Goal: Find contact information: Find contact information

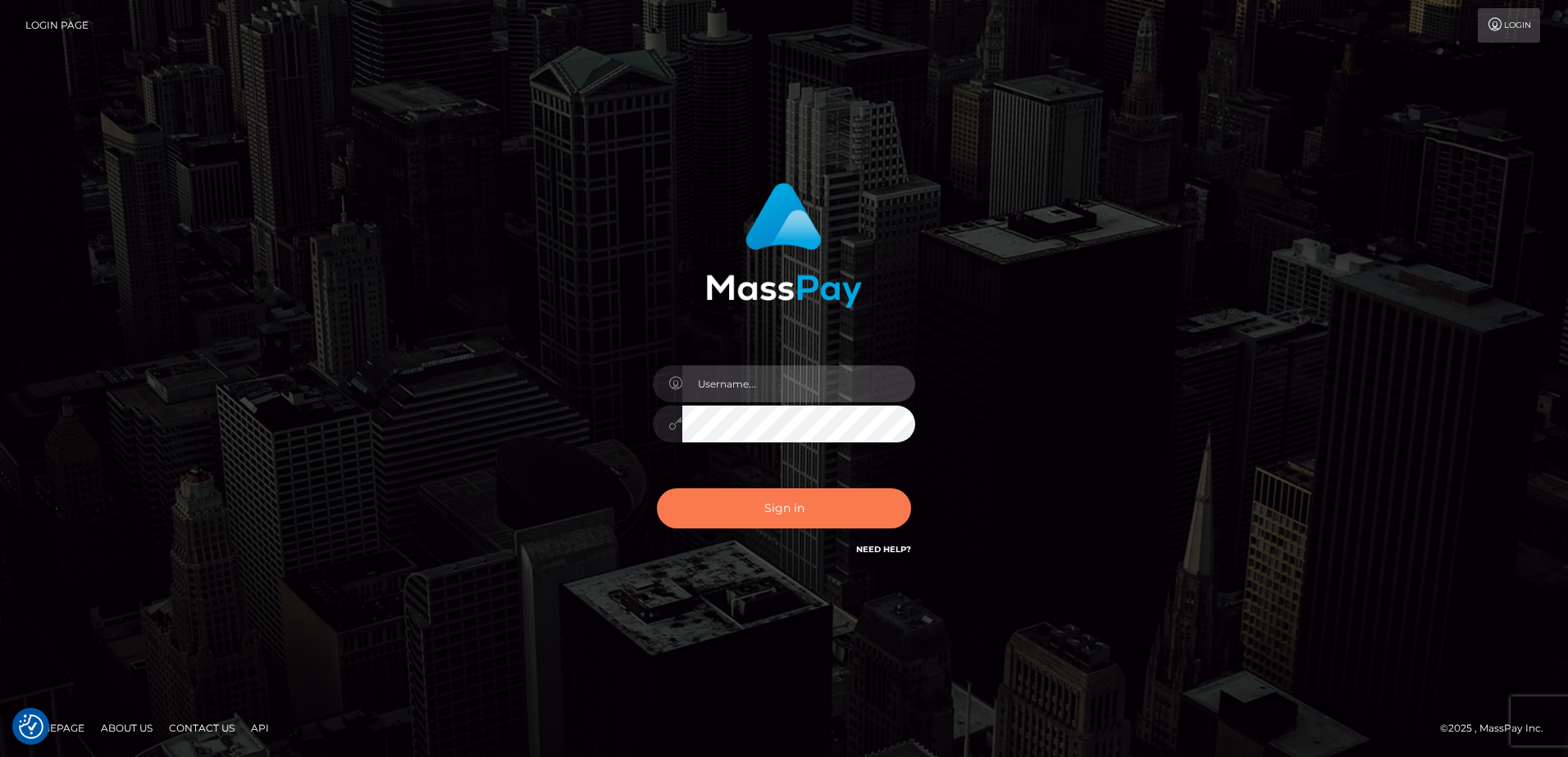
type input "Dan"
click at [769, 505] on button "Sign in" at bounding box center [784, 508] width 254 height 40
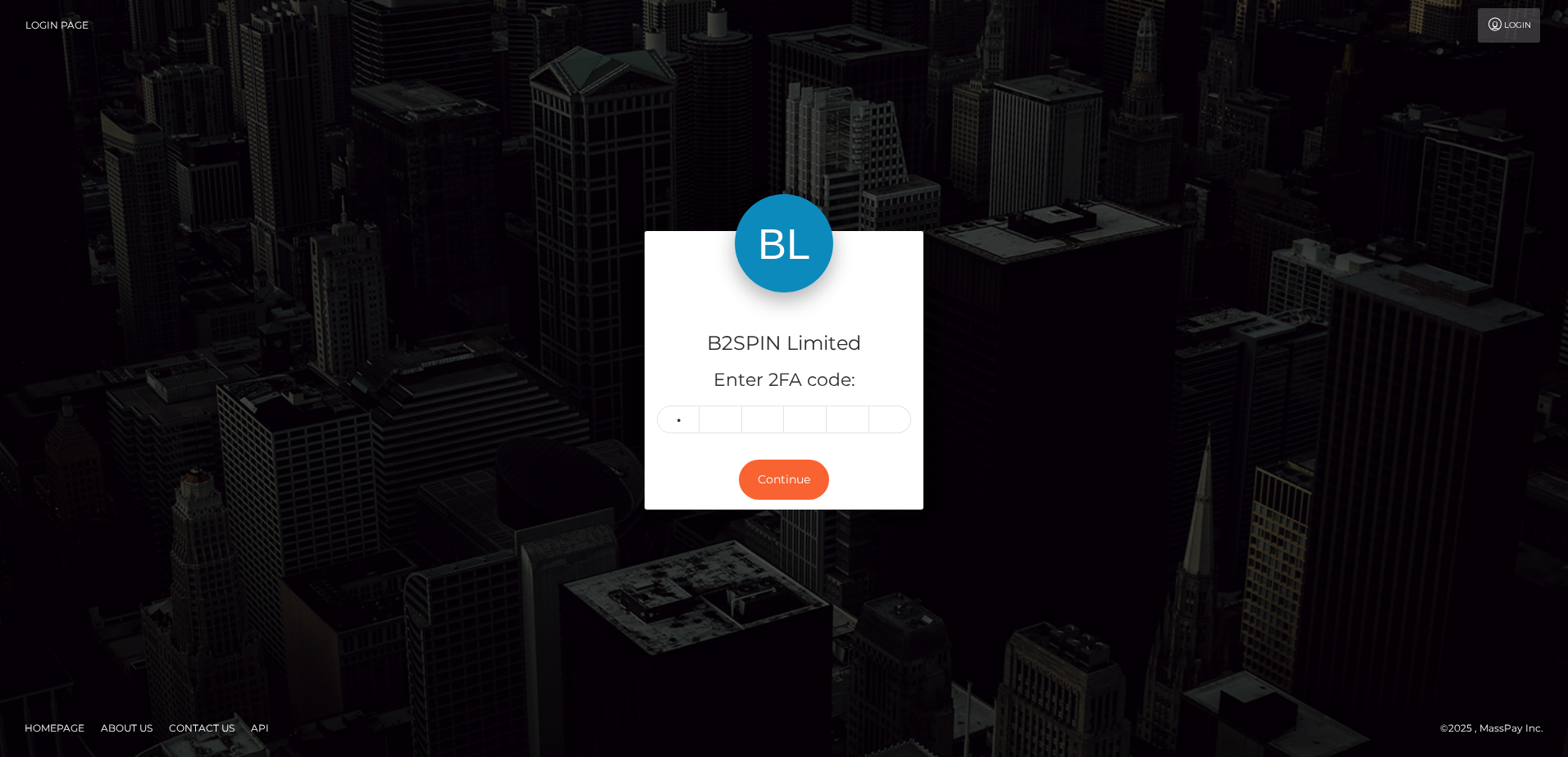
type input "5"
type input "3"
type input "2"
type input "8"
type input "9"
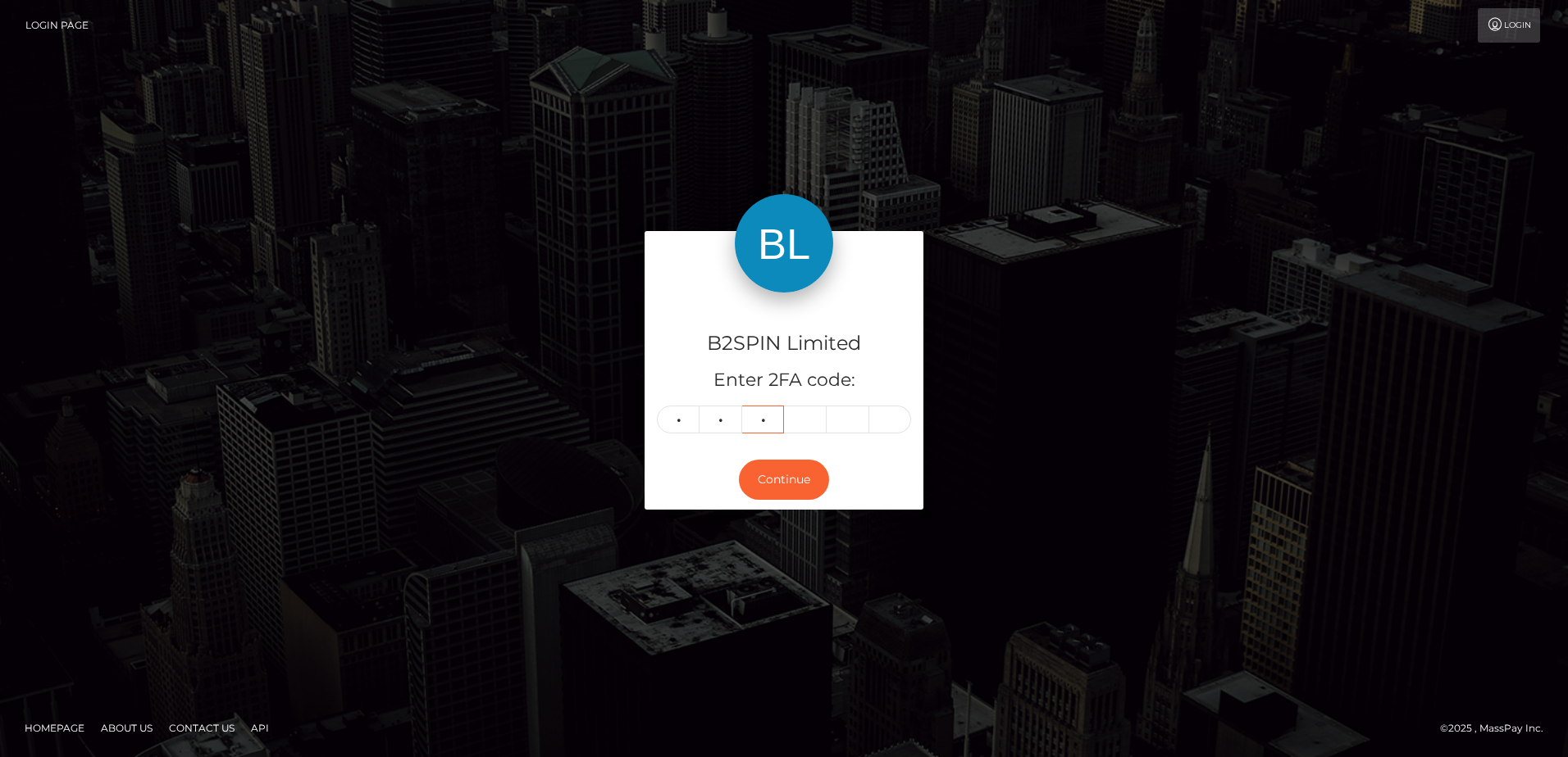
type input "3"
type input "2"
type input "8"
type input "6"
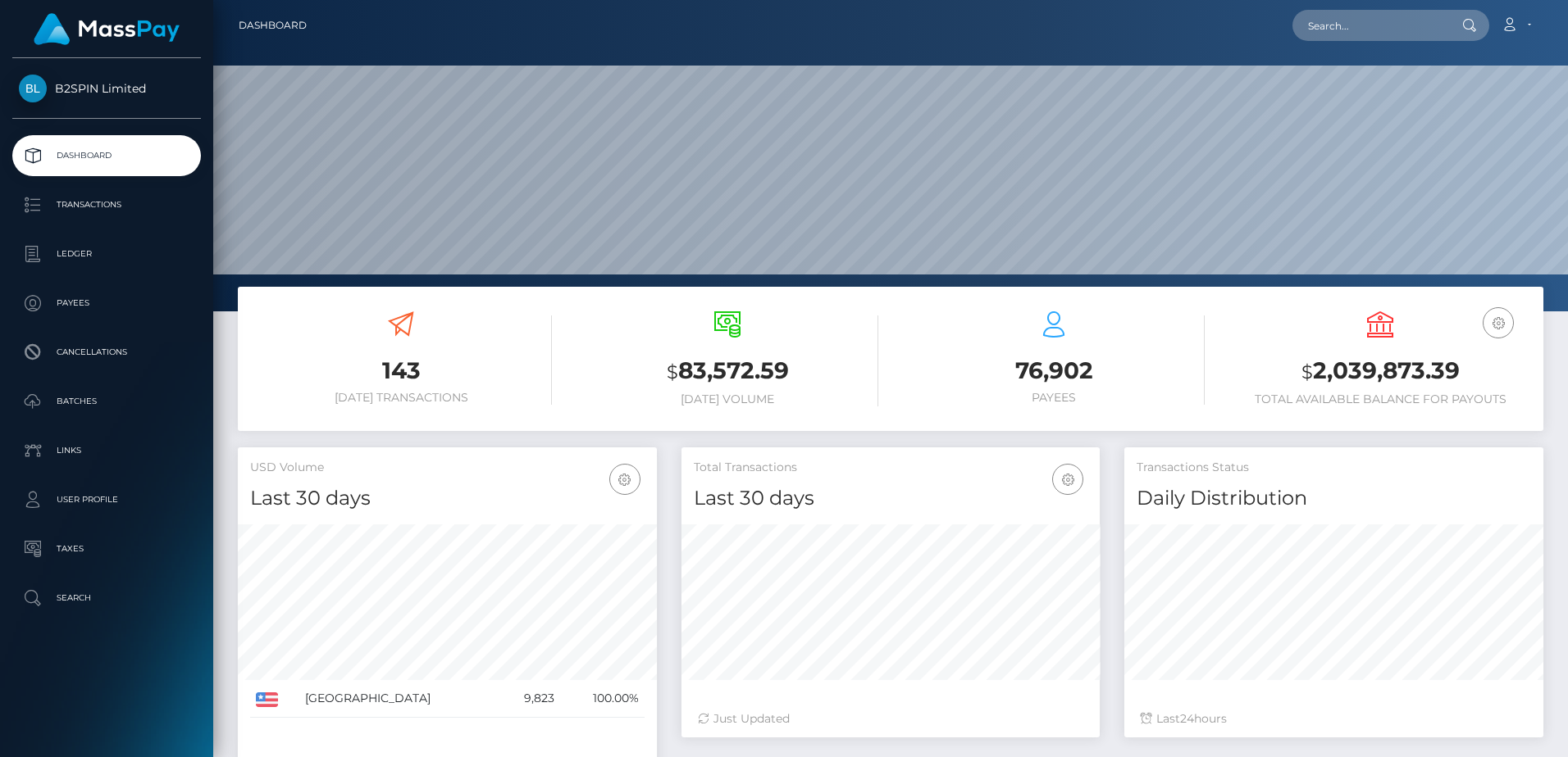
scroll to position [291, 418]
click at [1017, 356] on h3 "76,902" at bounding box center [1053, 370] width 302 height 32
click at [1385, 380] on h3 "$ 2,039,873.39" at bounding box center [1379, 371] width 302 height 33
click at [1374, 374] on h3 "$ 2,039,873.39" at bounding box center [1379, 371] width 302 height 33
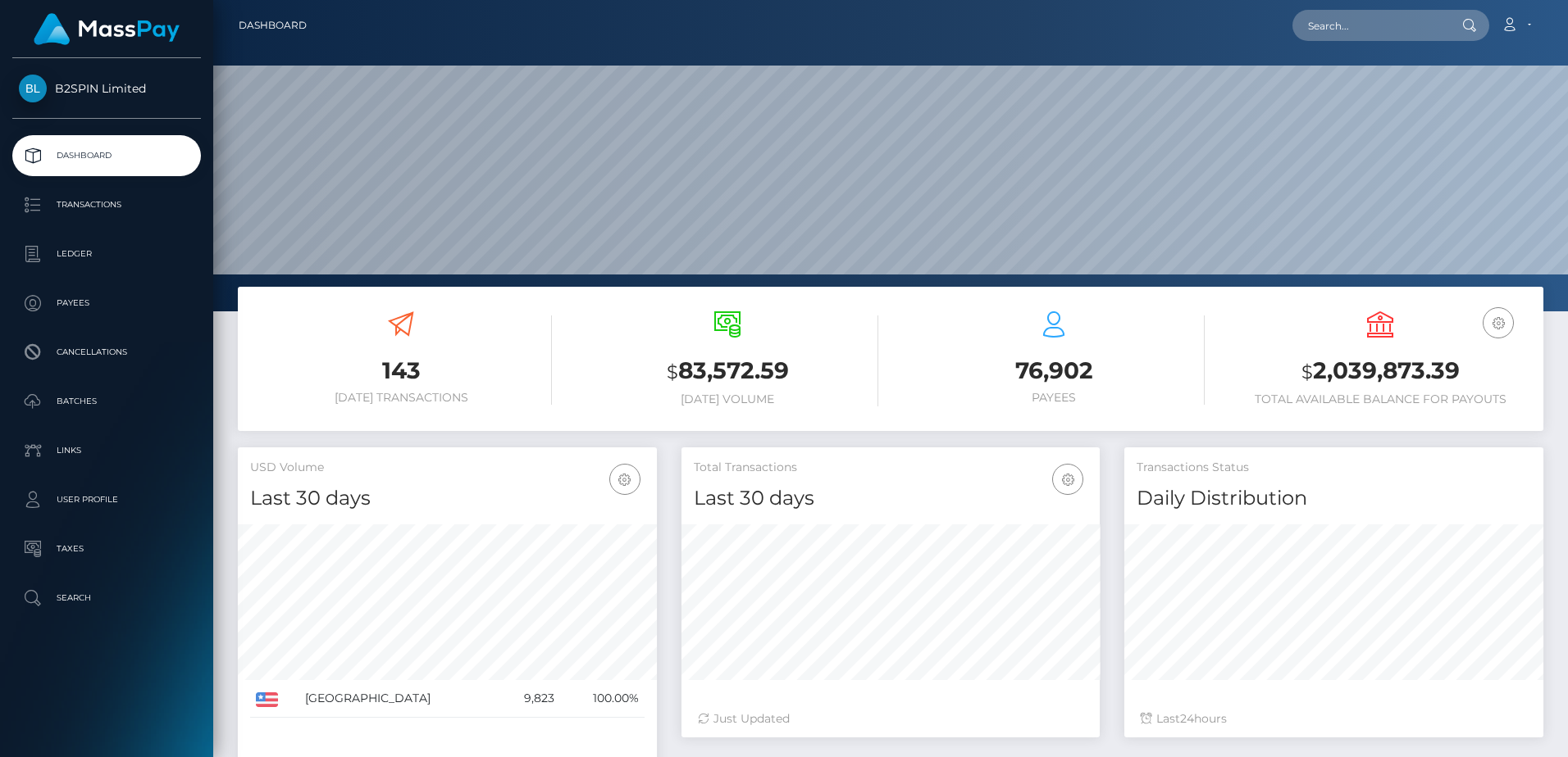
click at [1141, 375] on h3 "76,902" at bounding box center [1053, 370] width 302 height 32
click at [1370, 369] on h3 "$ 2,039,873.39" at bounding box center [1379, 371] width 302 height 33
drag, startPoint x: 1370, startPoint y: 369, endPoint x: 1343, endPoint y: 380, distance: 29.2
click at [1343, 380] on h3 "$ 2,039,873.39" at bounding box center [1379, 371] width 302 height 33
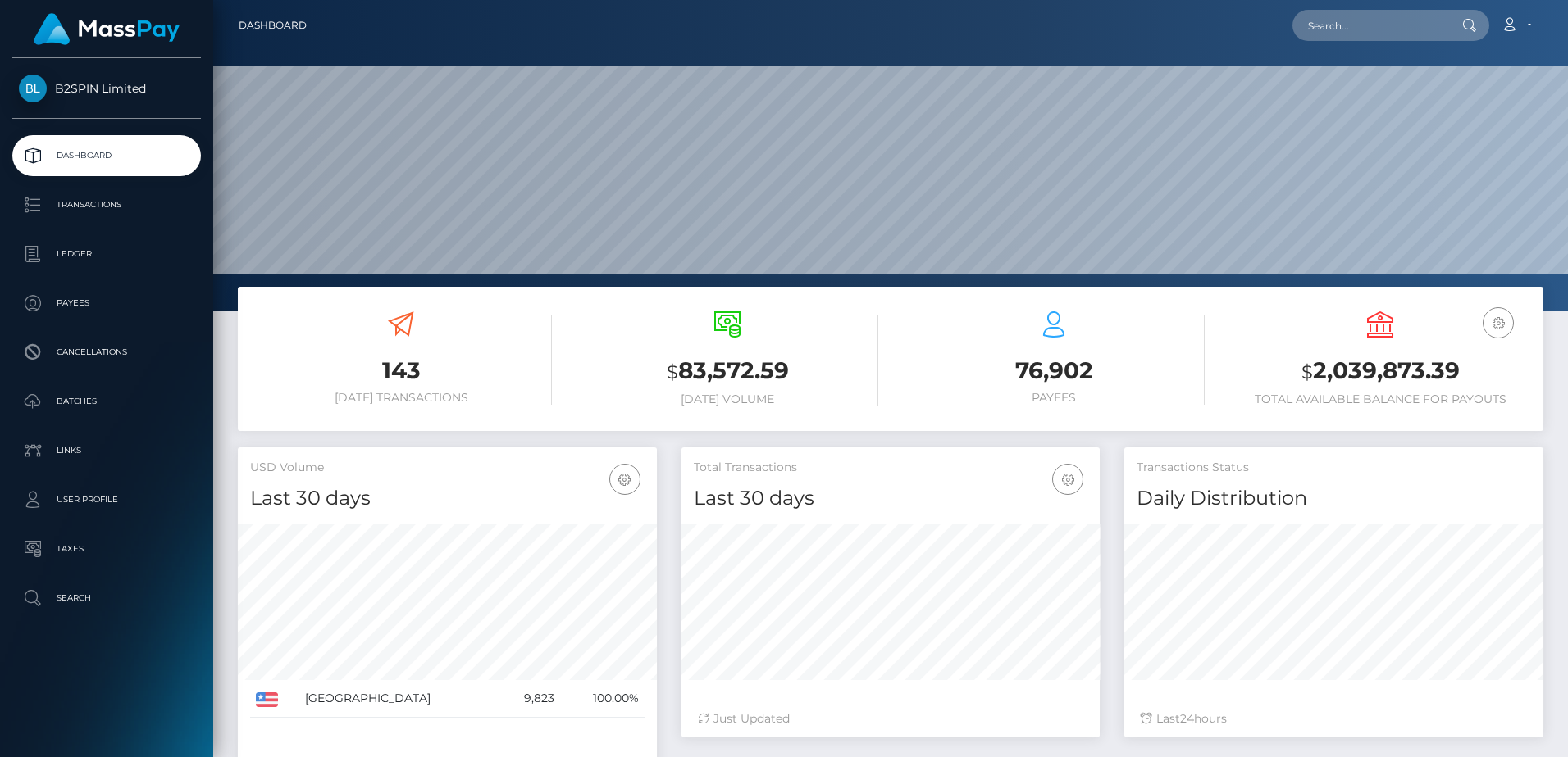
click at [1338, 374] on h3 "$ 2,039,873.39" at bounding box center [1379, 371] width 302 height 33
drag, startPoint x: 1338, startPoint y: 374, endPoint x: 1226, endPoint y: 372, distance: 112.0
click at [1226, 372] on div "USD Balance $ 2,039,873.39 Total Available Balance for Payouts" at bounding box center [1379, 360] width 326 height 124
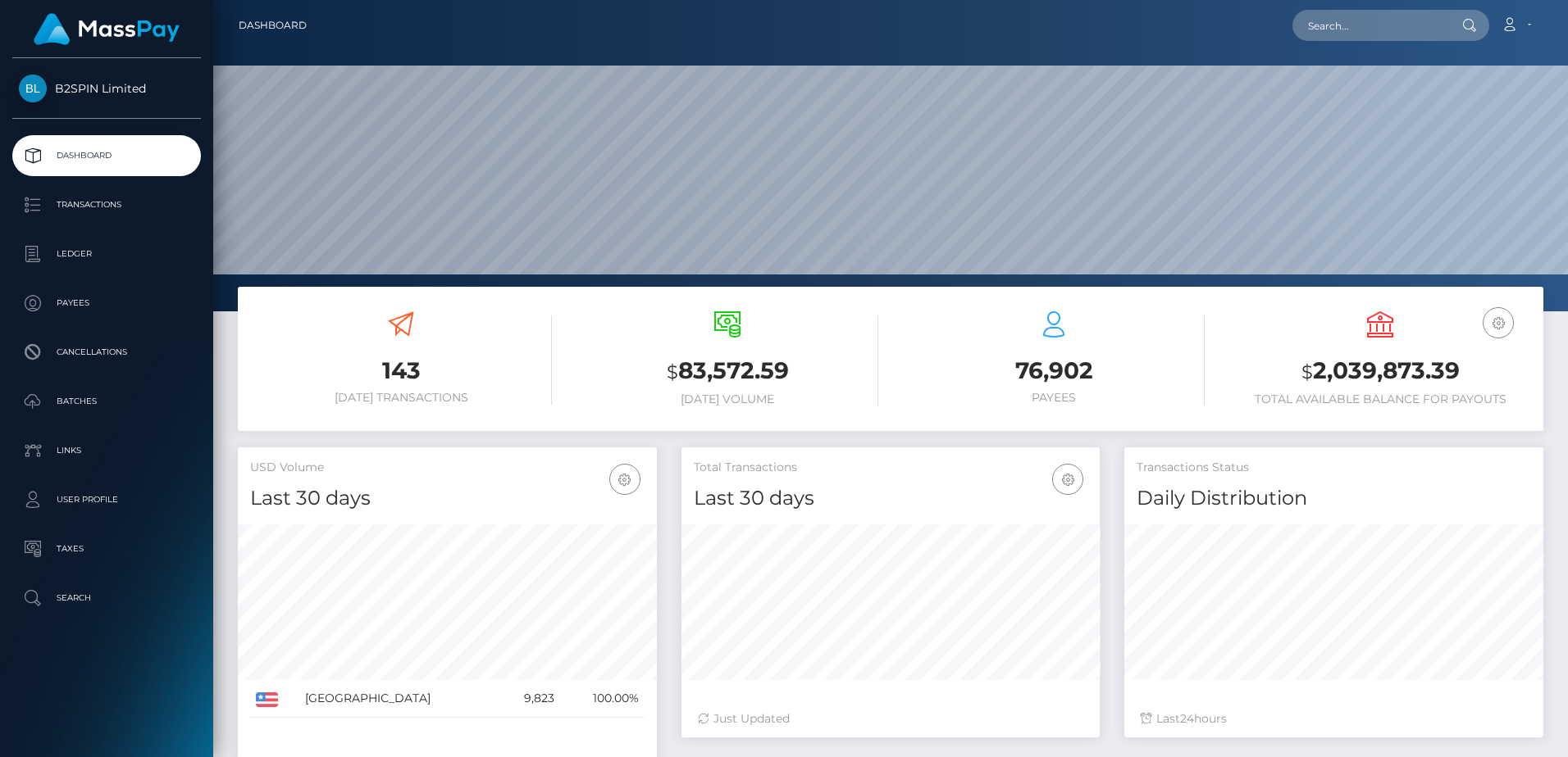
click at [1441, 374] on h3 "$ 2,039,873.39" at bounding box center [1379, 371] width 302 height 33
click at [1502, 323] on icon "button" at bounding box center [1498, 323] width 20 height 21
click at [1185, 335] on div "76,902 Payees" at bounding box center [1053, 358] width 302 height 94
click at [1522, 26] on link "Account" at bounding box center [1515, 24] width 49 height 34
click at [1493, 72] on link "Edit Profile" at bounding box center [1476, 70] width 131 height 30
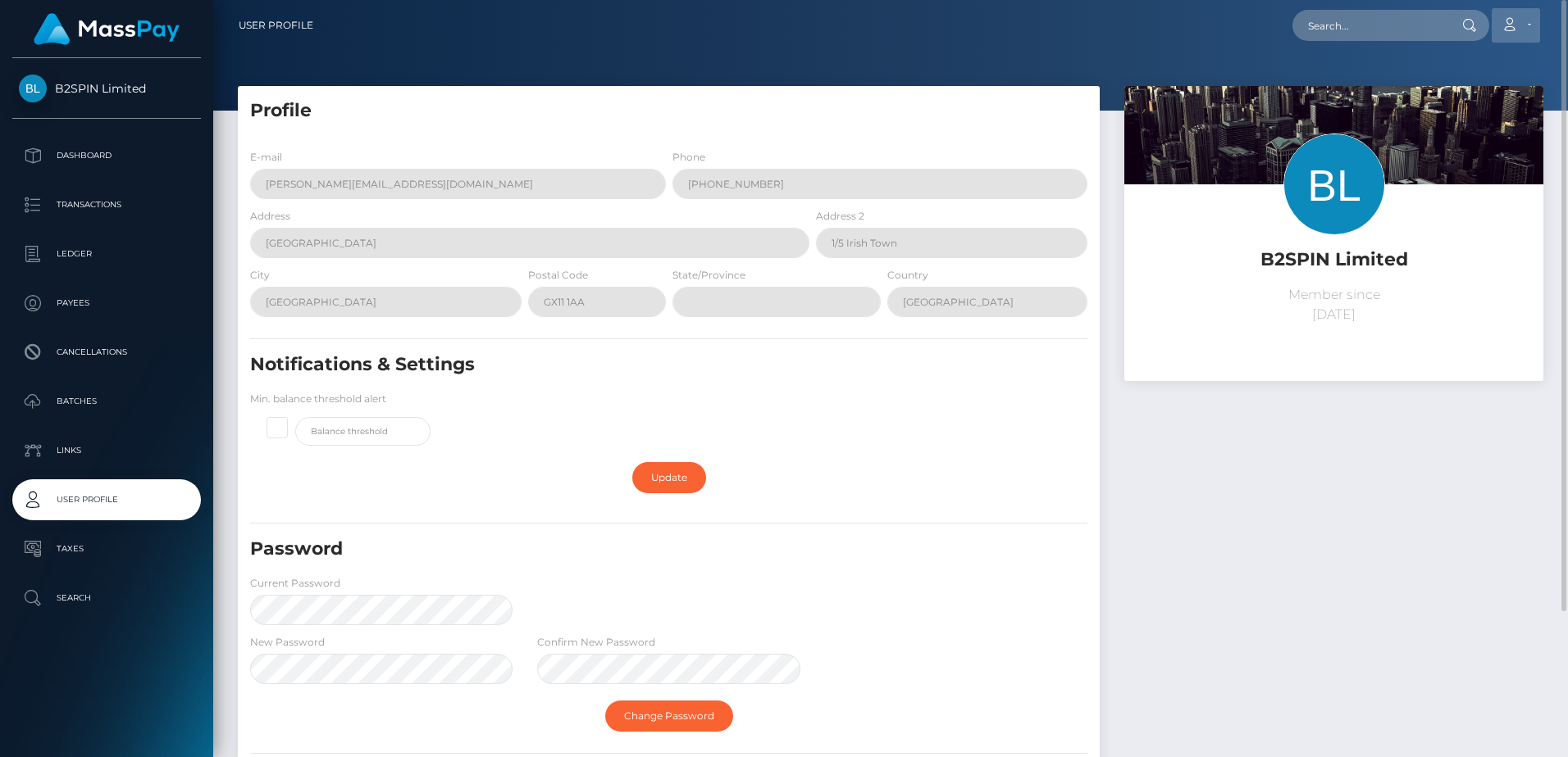
click at [1519, 20] on link "Account" at bounding box center [1515, 24] width 49 height 34
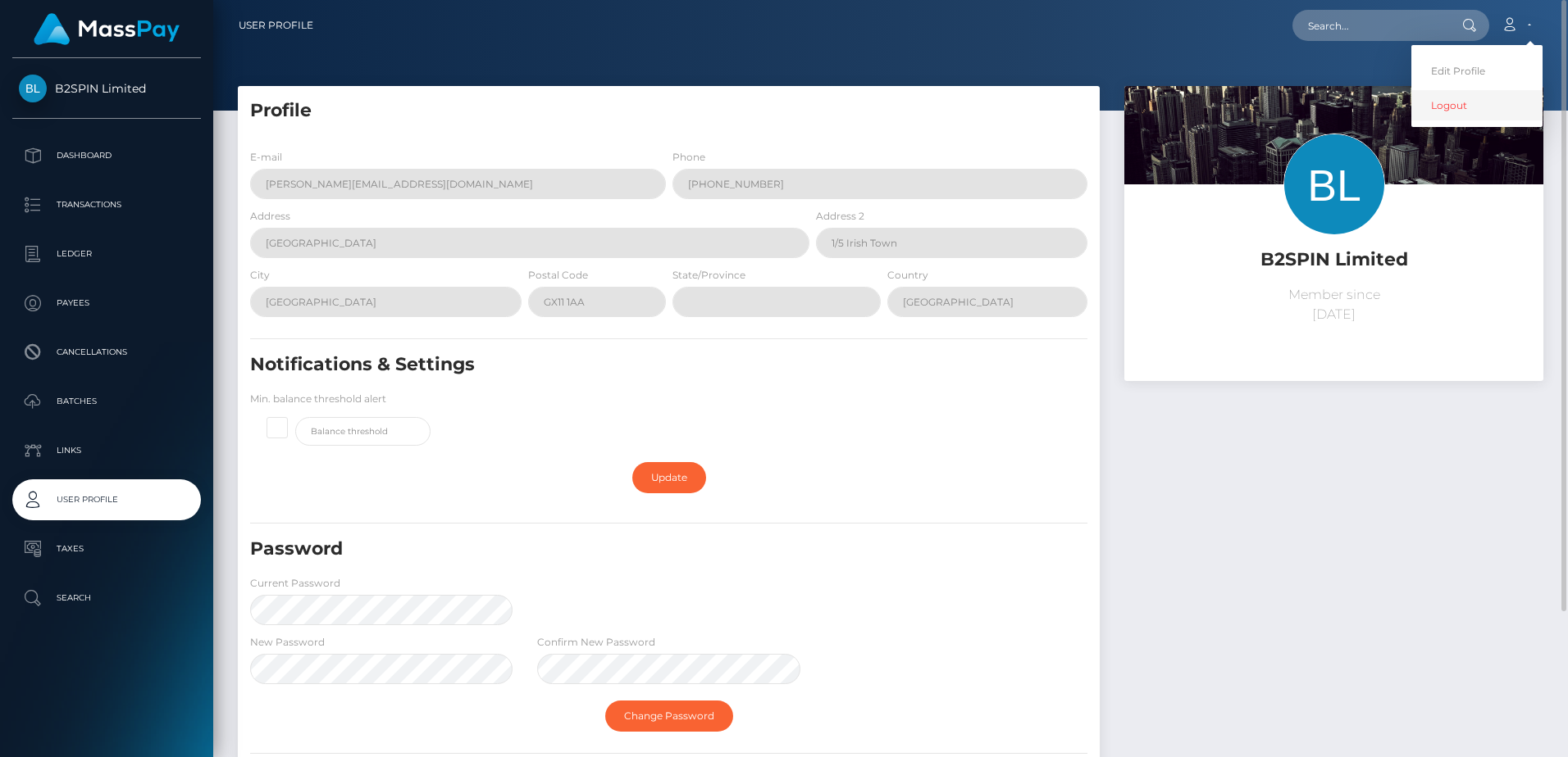
click at [1451, 104] on link "Logout" at bounding box center [1476, 105] width 131 height 30
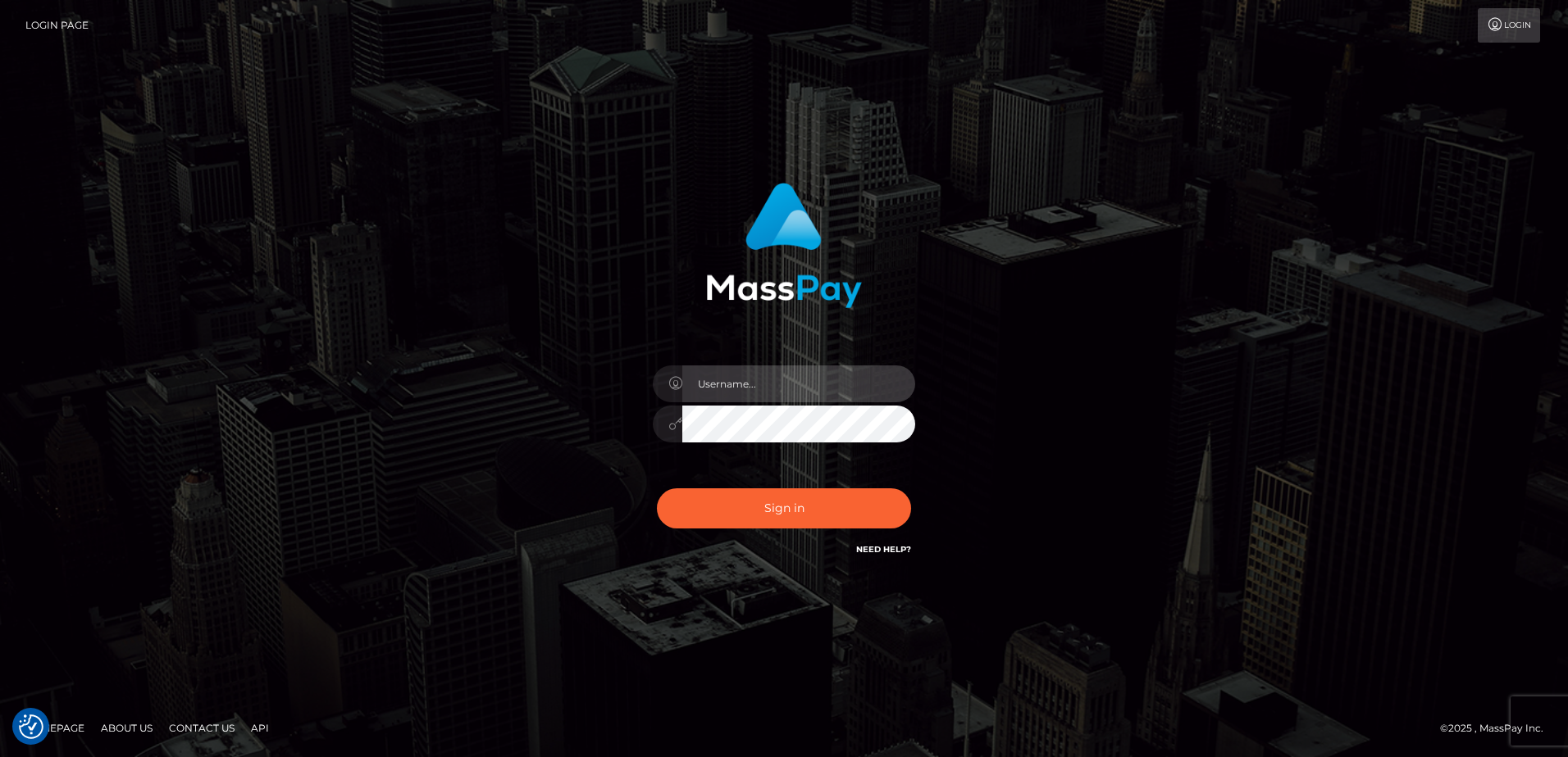
type input "[PERSON_NAME]"
click at [1511, 21] on link "Login" at bounding box center [1508, 24] width 63 height 34
type input "[PERSON_NAME]"
click at [884, 546] on link "Need Help?" at bounding box center [883, 549] width 55 height 11
click at [691, 618] on div "[PERSON_NAME] Sign in" at bounding box center [784, 379] width 1568 height 663
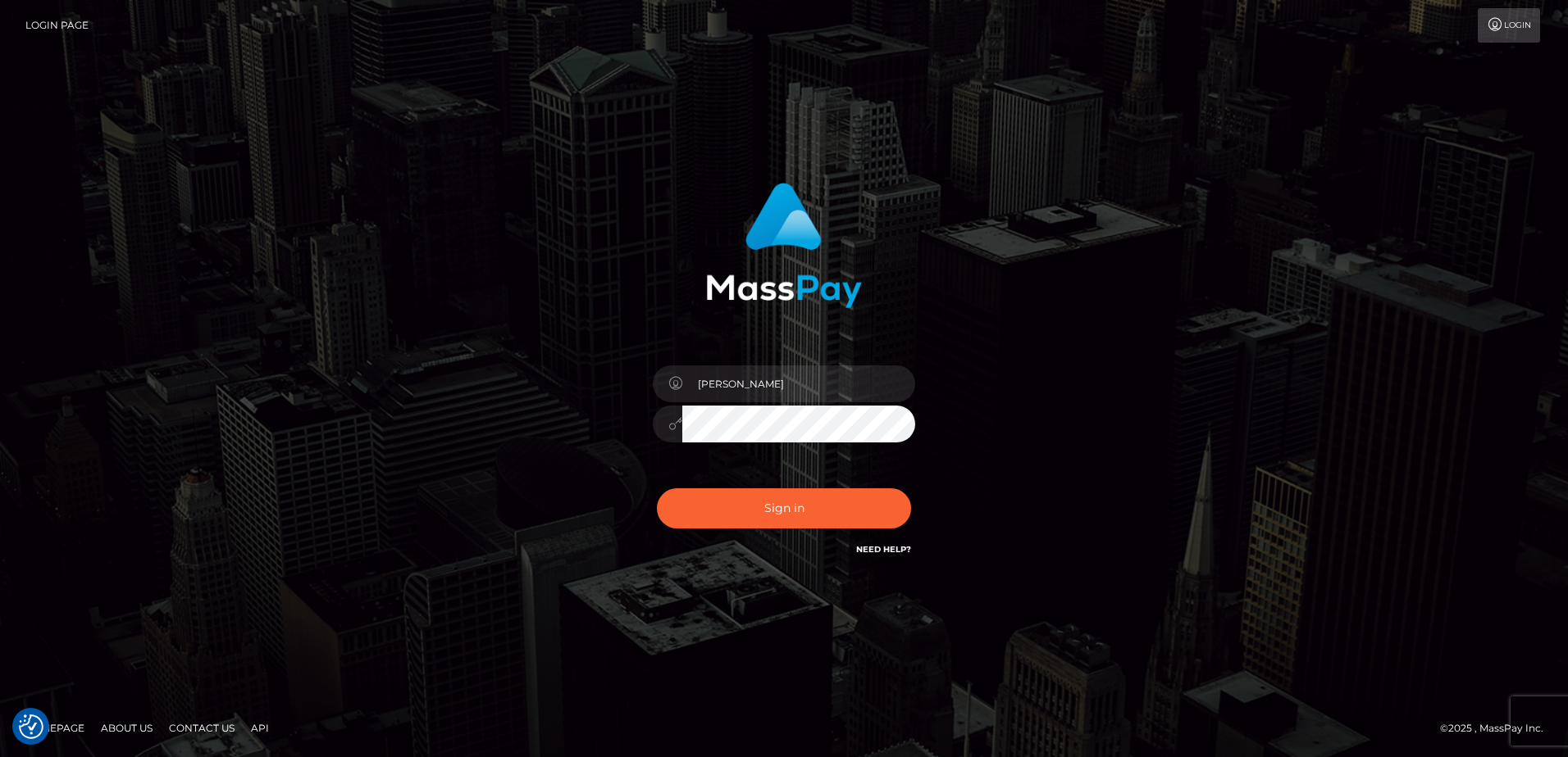
click at [895, 547] on link "Need Help?" at bounding box center [883, 549] width 55 height 11
drag, startPoint x: 850, startPoint y: 632, endPoint x: 840, endPoint y: 638, distance: 11.7
click at [850, 633] on div "[PERSON_NAME] Sign in" at bounding box center [784, 379] width 1568 height 663
click at [191, 727] on link "Contact Us" at bounding box center [201, 729] width 79 height 25
click at [701, 691] on div "[PERSON_NAME] Sign in" at bounding box center [784, 379] width 1568 height 663
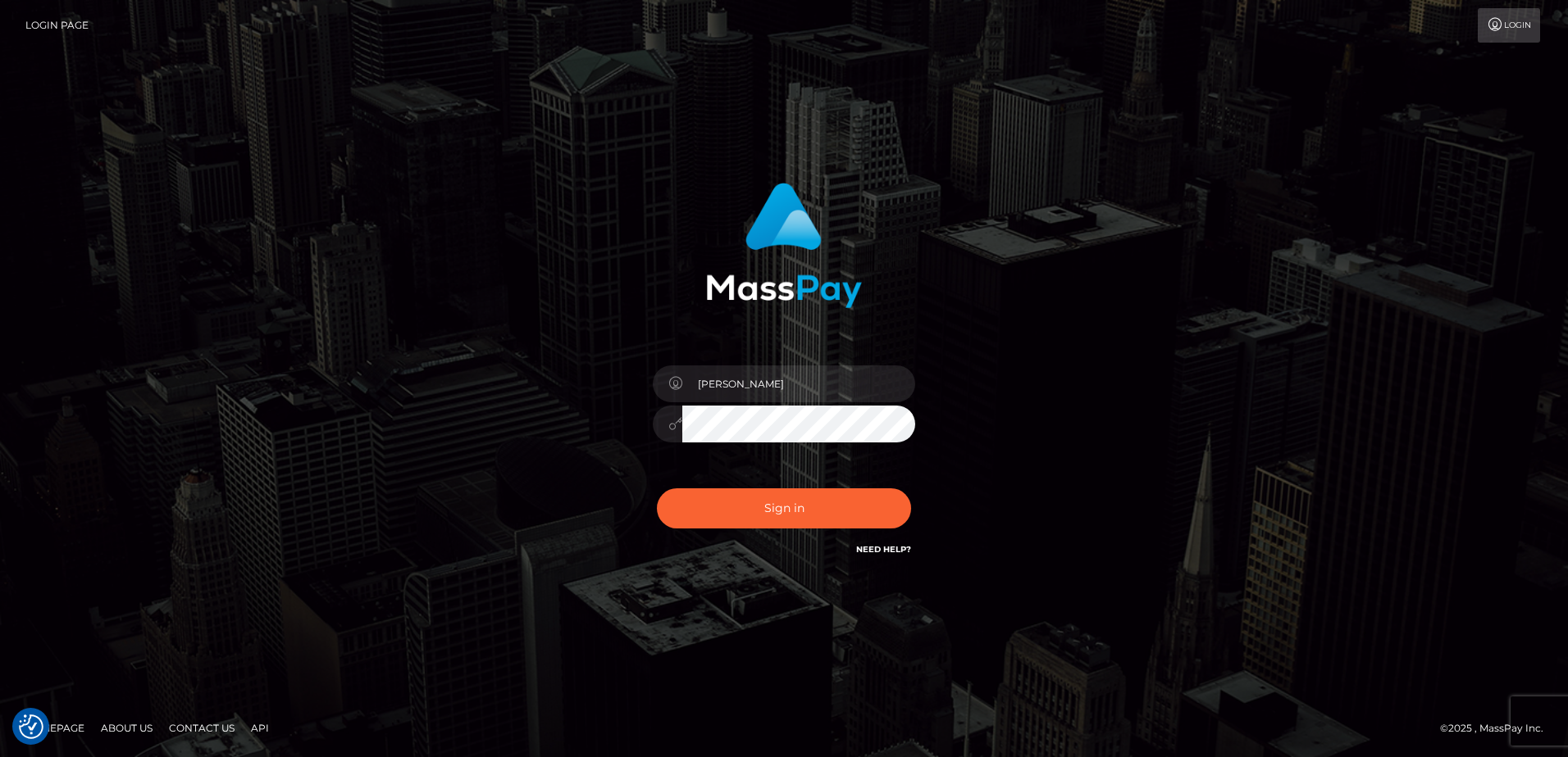
click at [891, 551] on link "Need Help?" at bounding box center [883, 549] width 55 height 11
click at [665, 579] on form "[PERSON_NAME]" at bounding box center [784, 379] width 431 height 417
